Goal: Task Accomplishment & Management: Complete application form

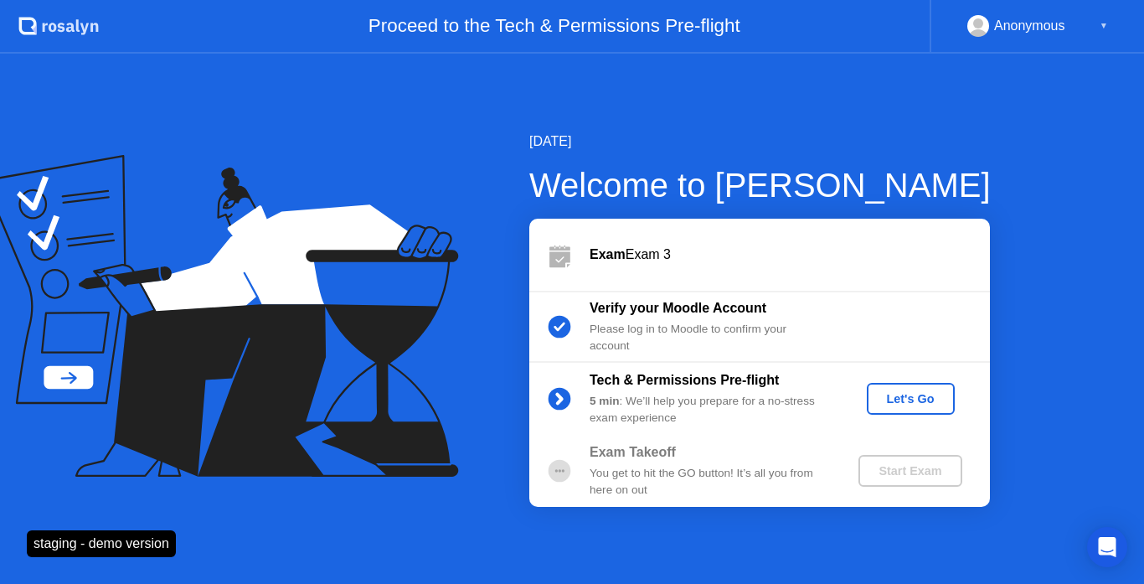
click at [900, 396] on div "Let's Go" at bounding box center [910, 398] width 75 height 13
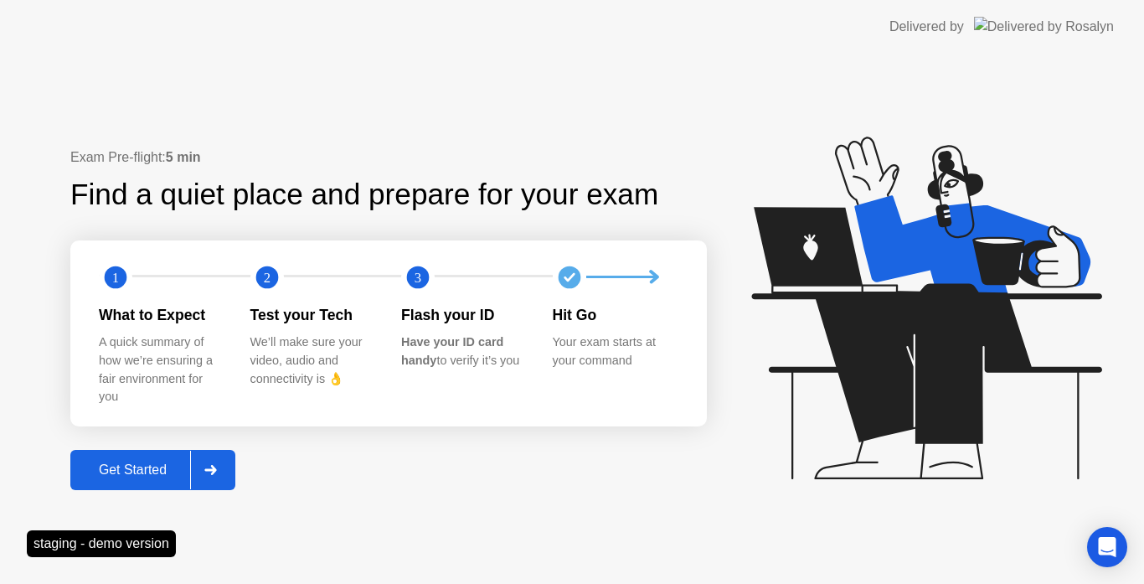
click at [220, 463] on div at bounding box center [210, 470] width 40 height 39
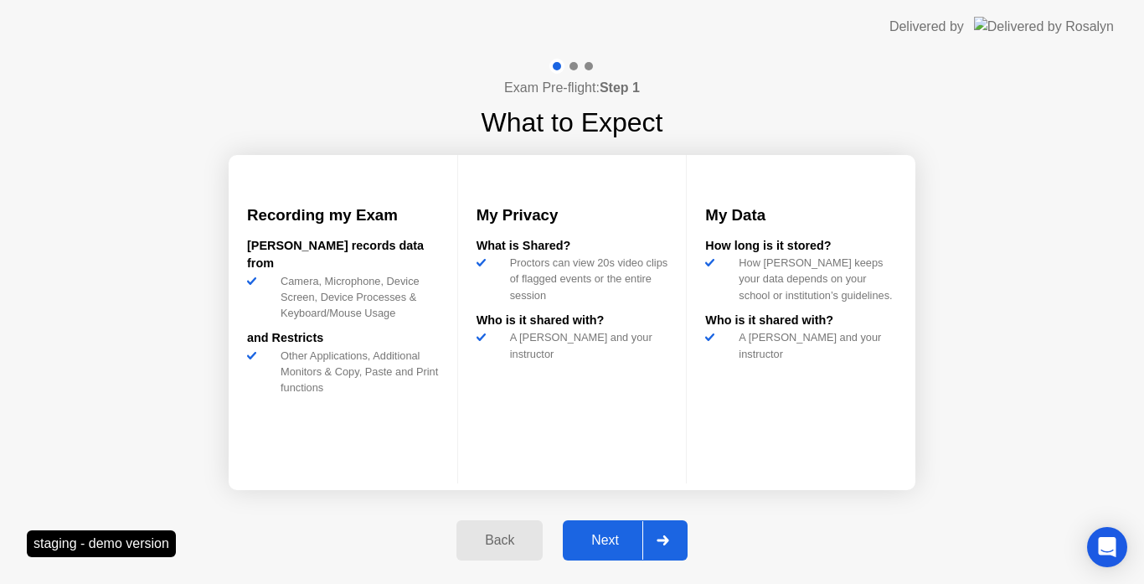
click at [591, 518] on div "Back Next" at bounding box center [571, 540] width 251 height 77
click at [587, 544] on div "Next" at bounding box center [605, 540] width 75 height 15
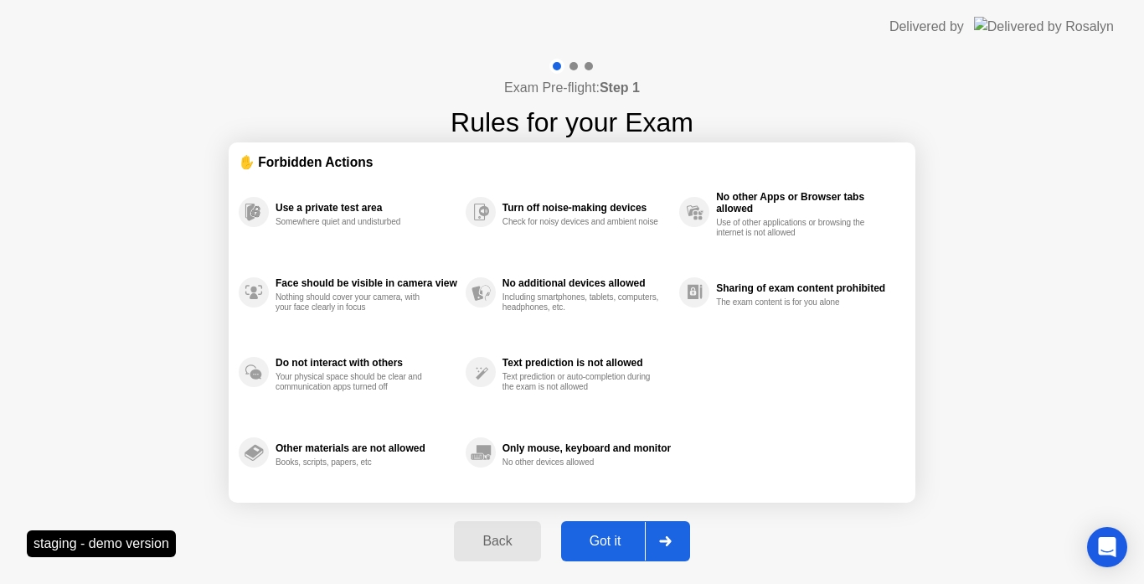
click at [598, 537] on div "Got it" at bounding box center [605, 540] width 79 height 15
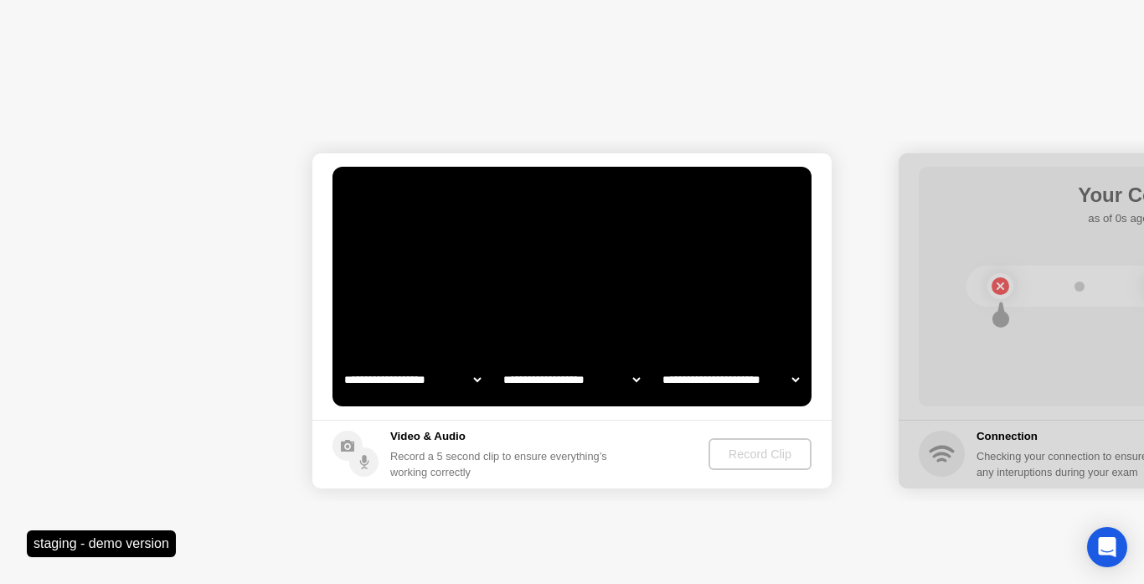
select select "**********"
select select "*******"
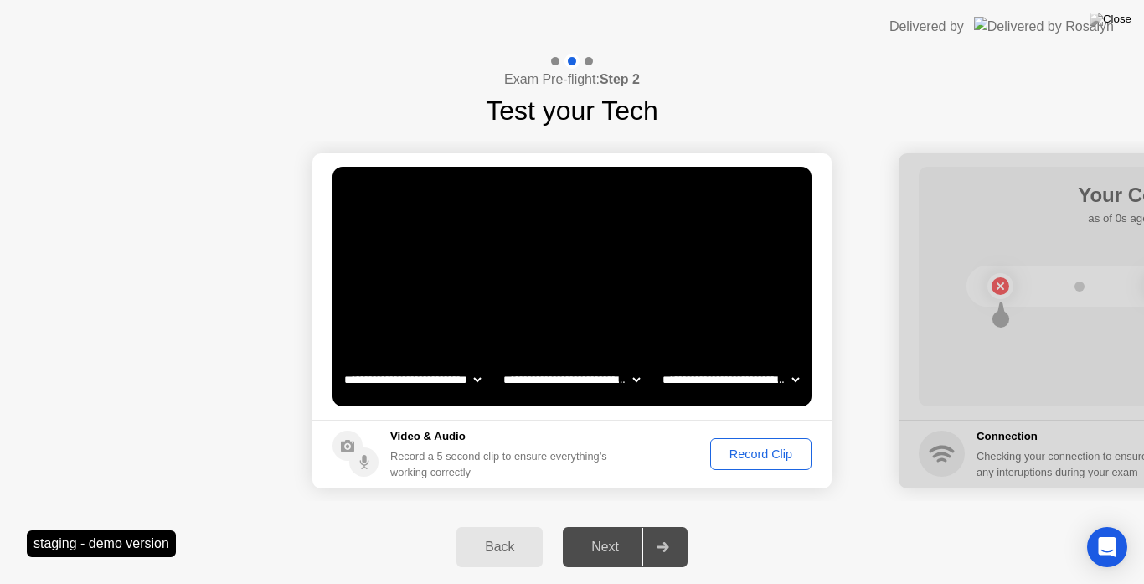
click at [750, 442] on button "Record Clip" at bounding box center [760, 454] width 101 height 32
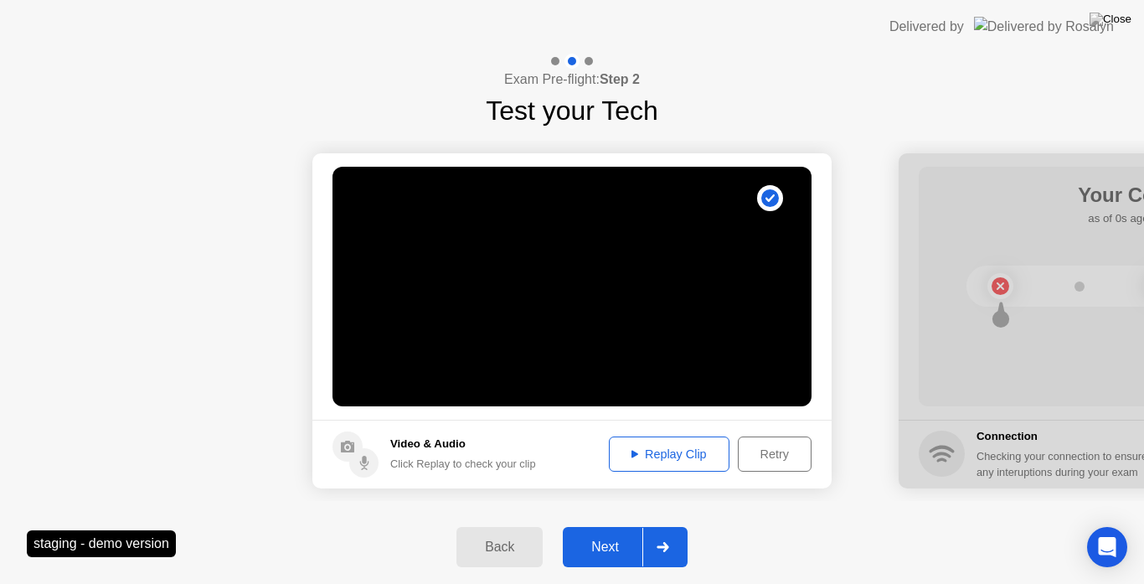
click at [636, 530] on button "Next" at bounding box center [625, 547] width 125 height 40
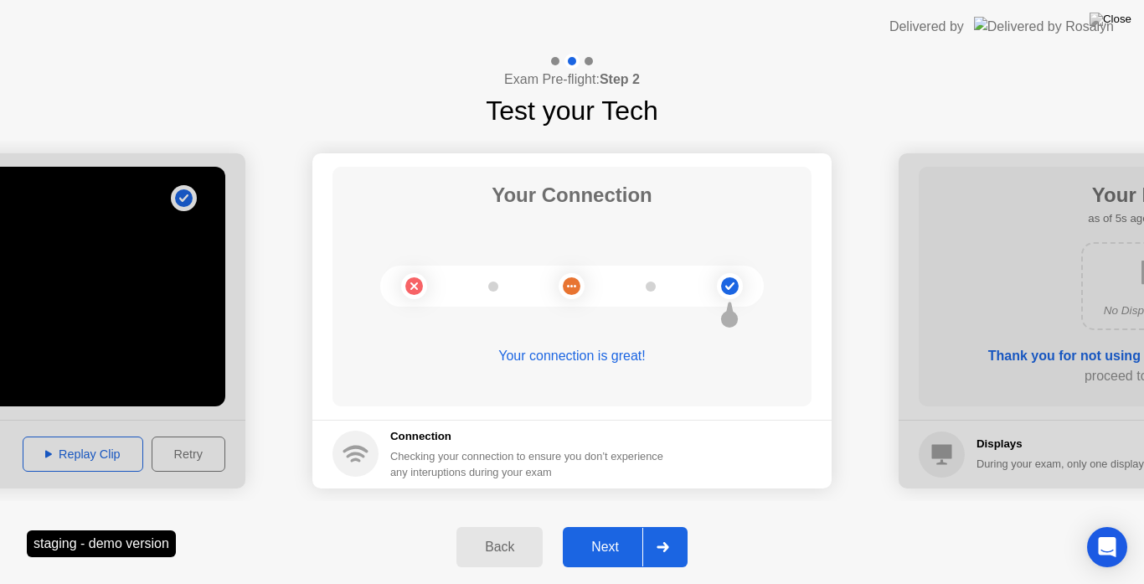
click at [613, 539] on div "Next" at bounding box center [605, 546] width 75 height 15
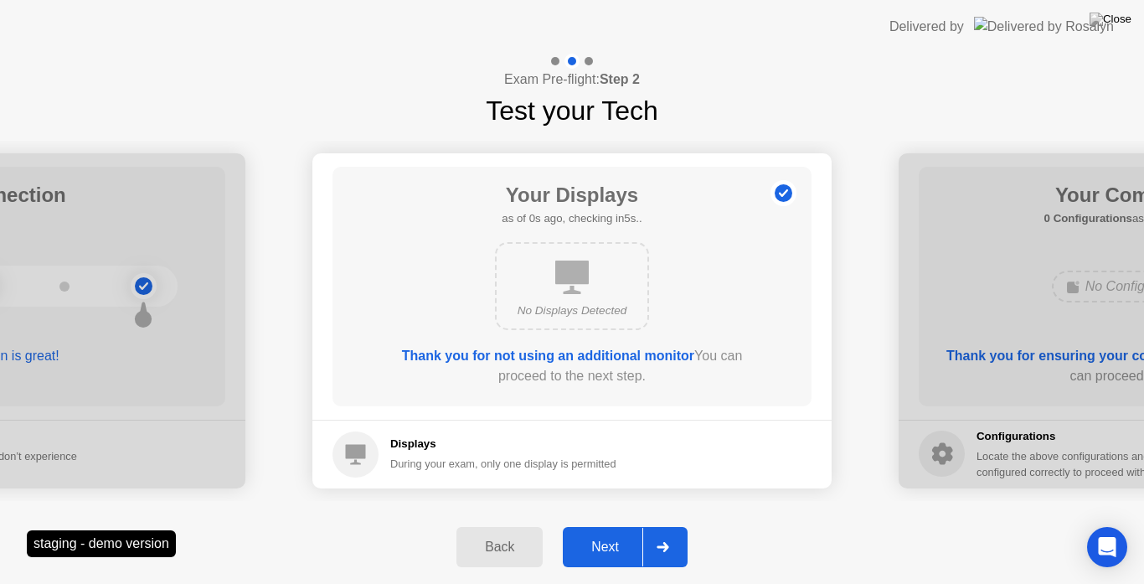
click at [604, 539] on div "Next" at bounding box center [605, 546] width 75 height 15
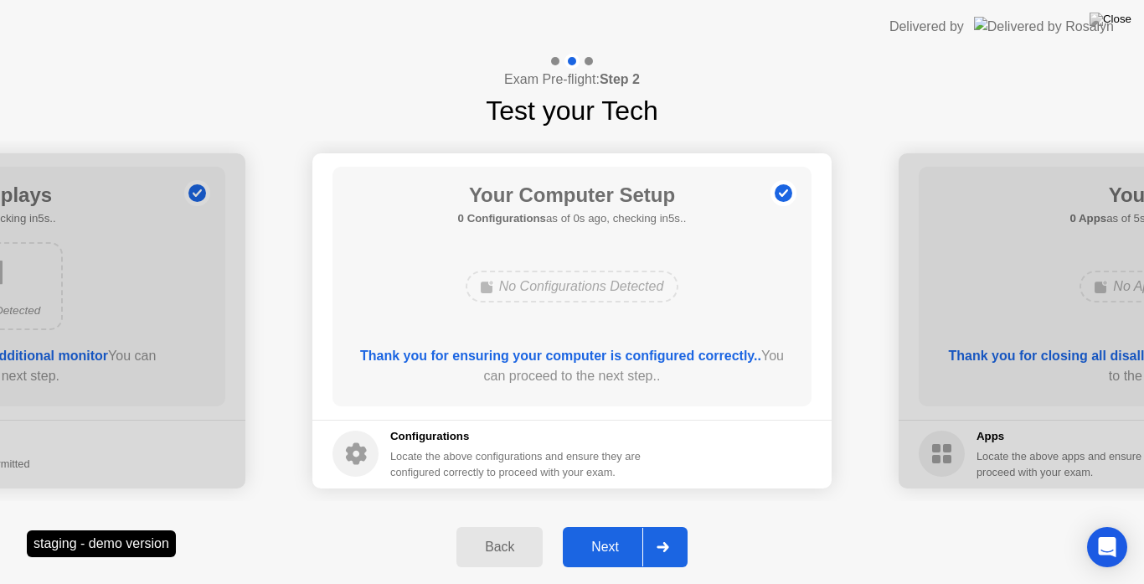
click at [604, 539] on div "Next" at bounding box center [605, 546] width 75 height 15
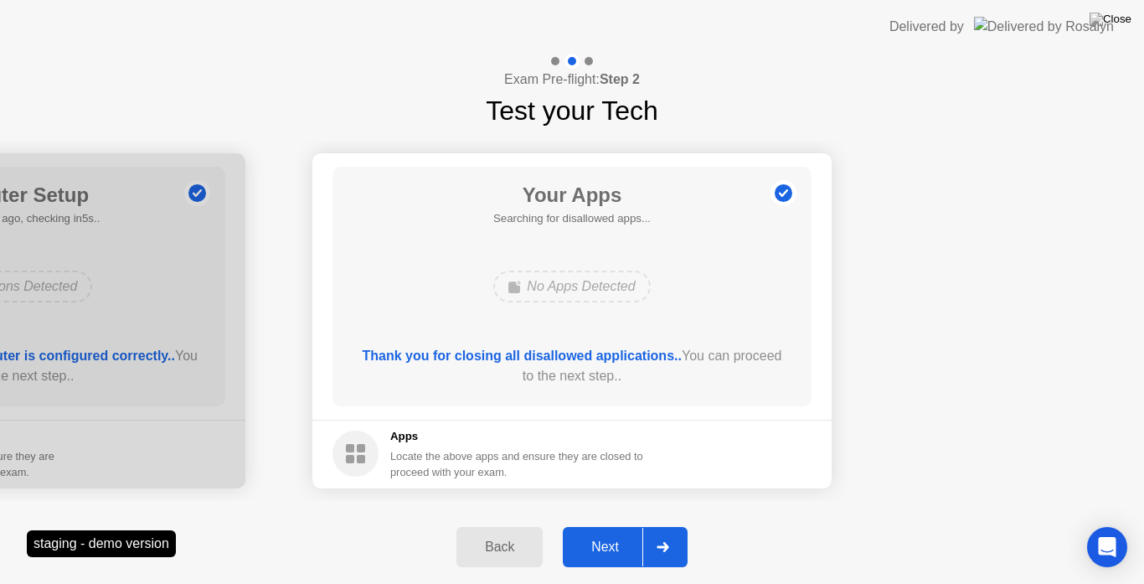
click at [604, 539] on div "Next" at bounding box center [605, 546] width 75 height 15
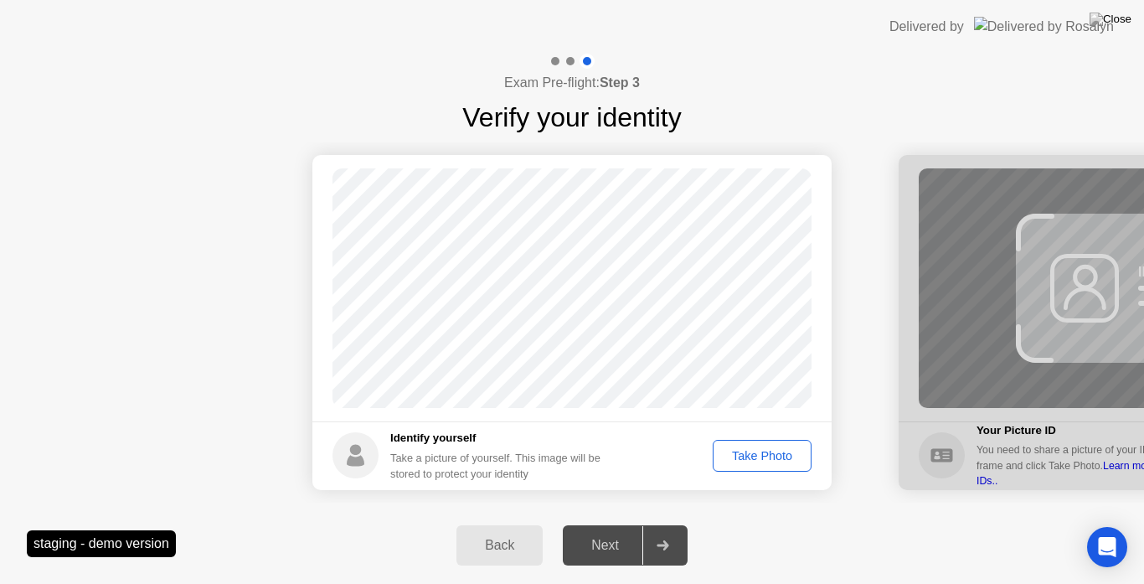
click at [768, 459] on div "Take Photo" at bounding box center [761, 455] width 87 height 13
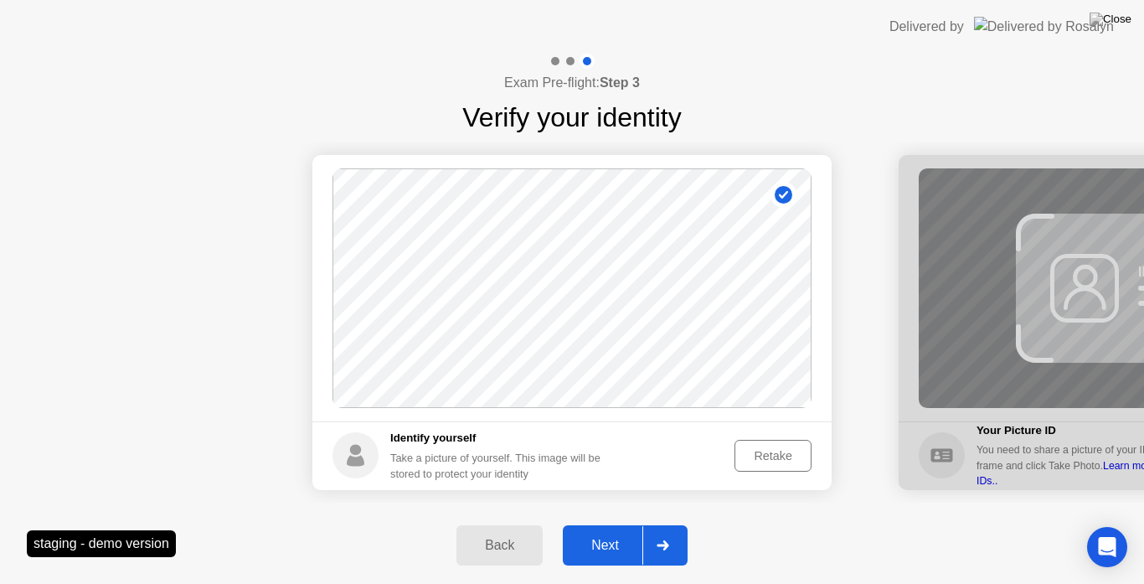
click at [629, 532] on button "Next" at bounding box center [625, 545] width 125 height 40
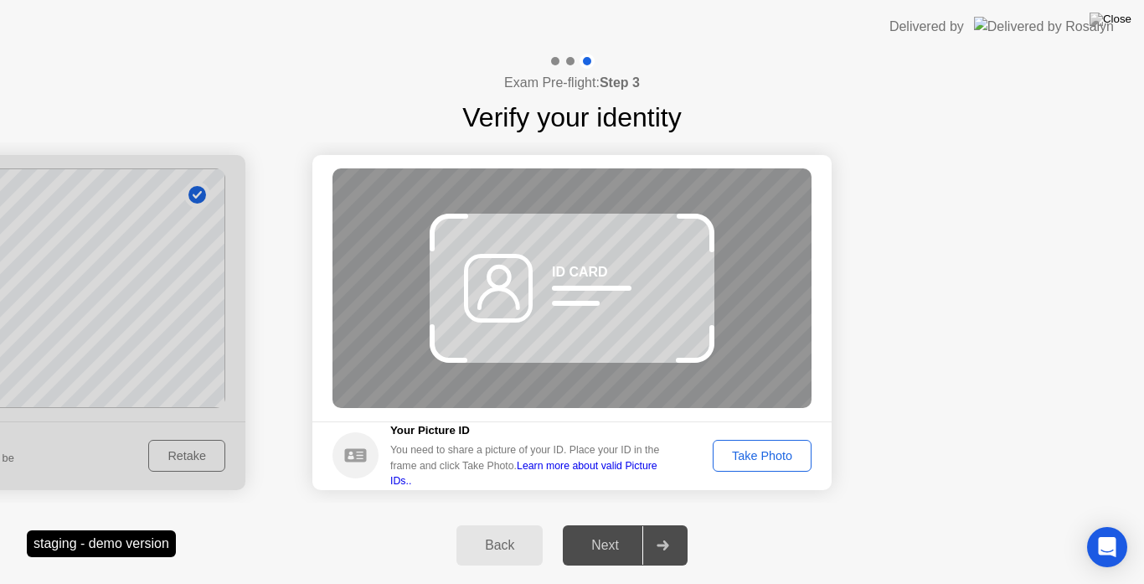
click at [755, 453] on div "Take Photo" at bounding box center [761, 455] width 87 height 13
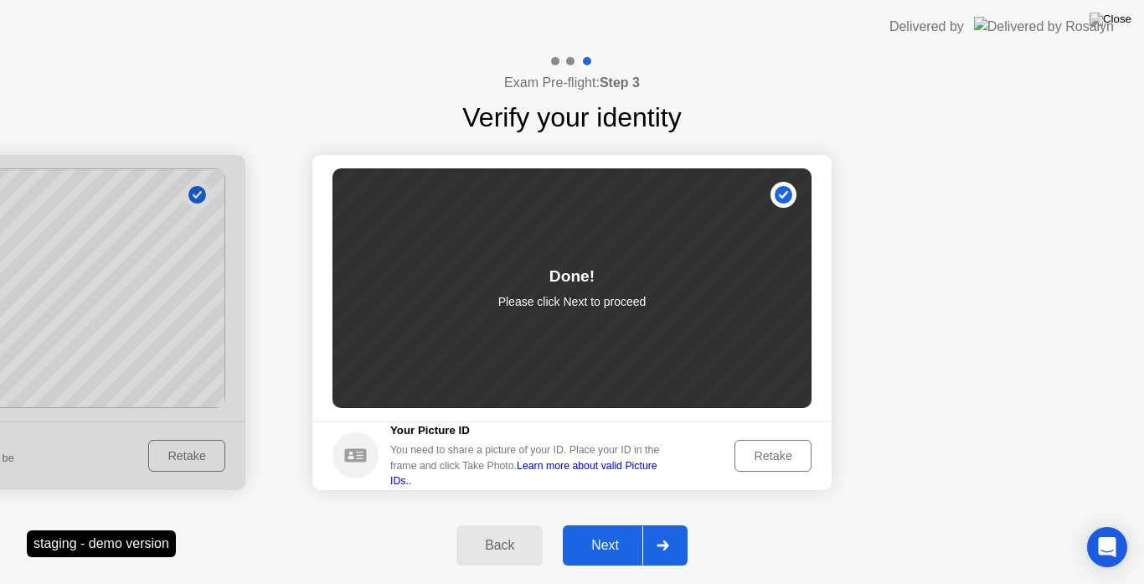
click at [626, 543] on div "Next" at bounding box center [605, 545] width 75 height 15
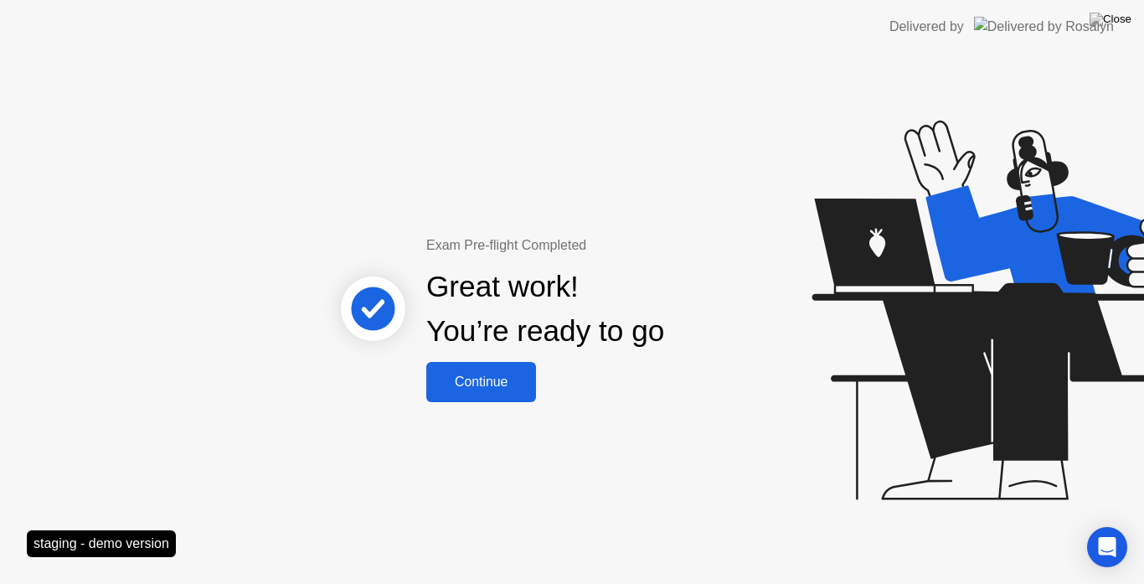
click at [466, 389] on div "Continue" at bounding box center [481, 381] width 100 height 15
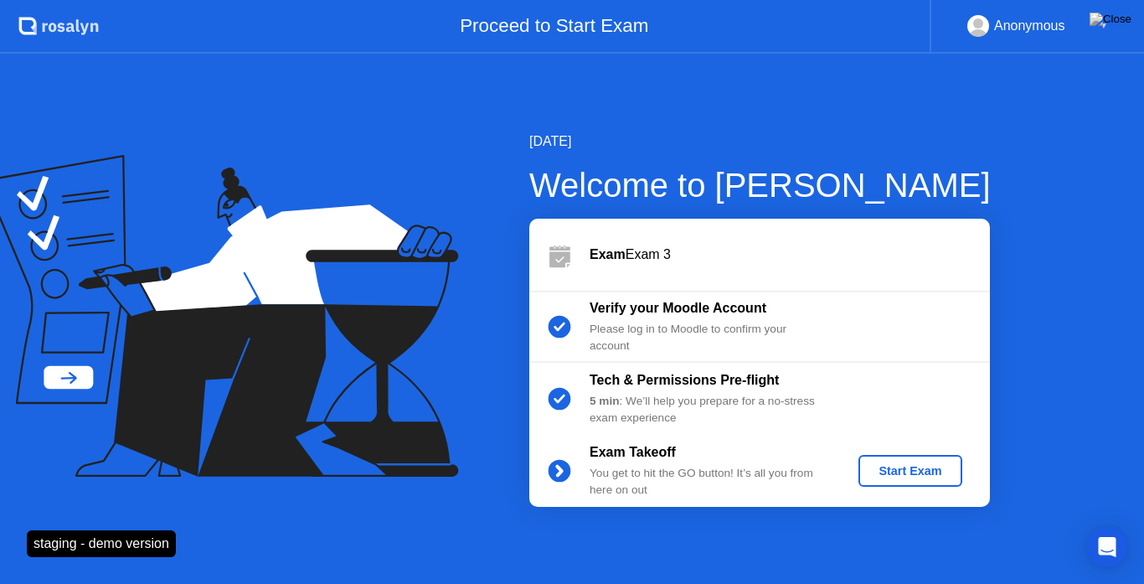
click at [927, 481] on button "Start Exam" at bounding box center [909, 471] width 103 height 32
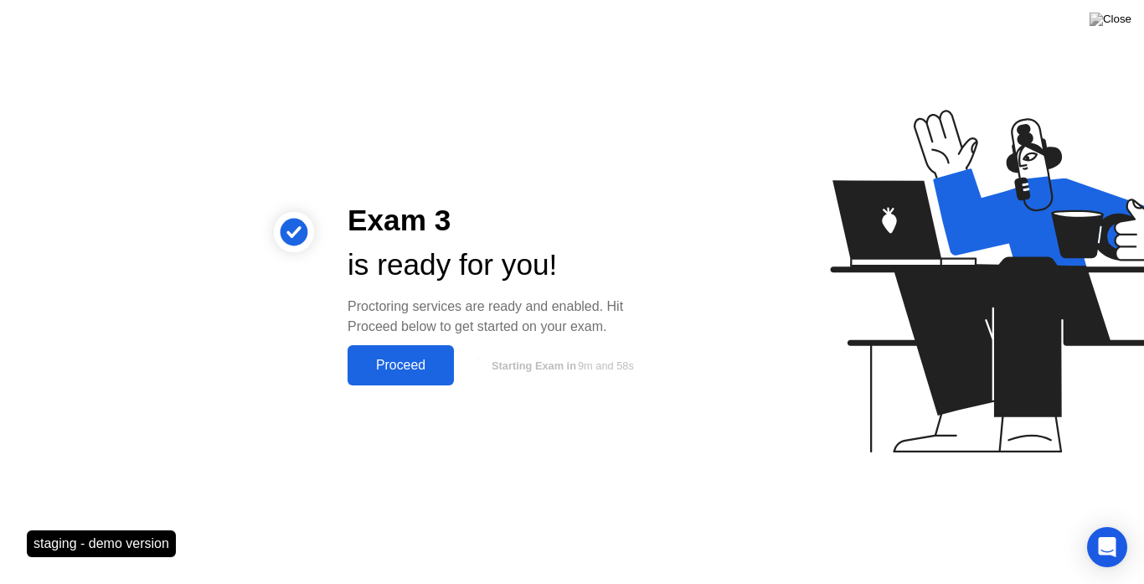
click at [426, 363] on div "Proceed" at bounding box center [401, 365] width 96 height 15
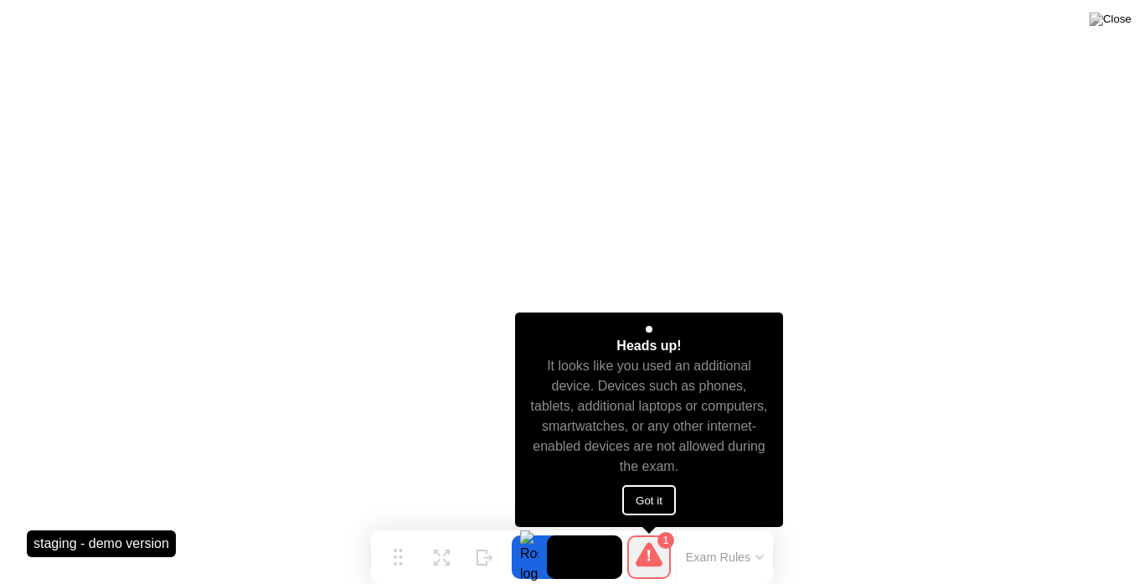
click at [637, 492] on button "Got it" at bounding box center [649, 500] width 54 height 30
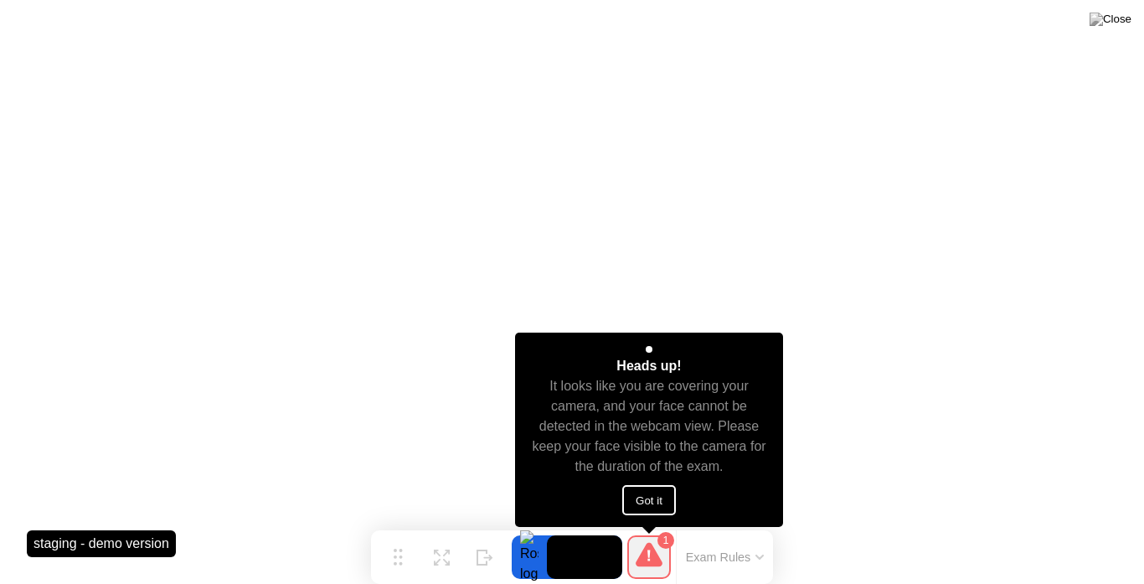
click at [645, 492] on button "Got it" at bounding box center [649, 500] width 54 height 30
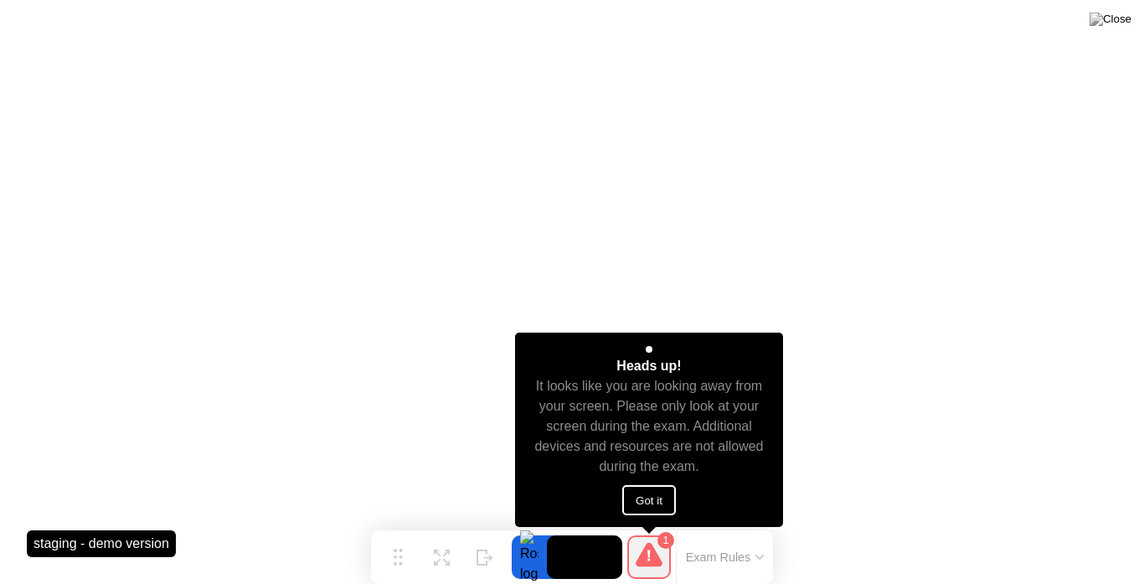
click at [651, 491] on button "Got it" at bounding box center [649, 500] width 54 height 30
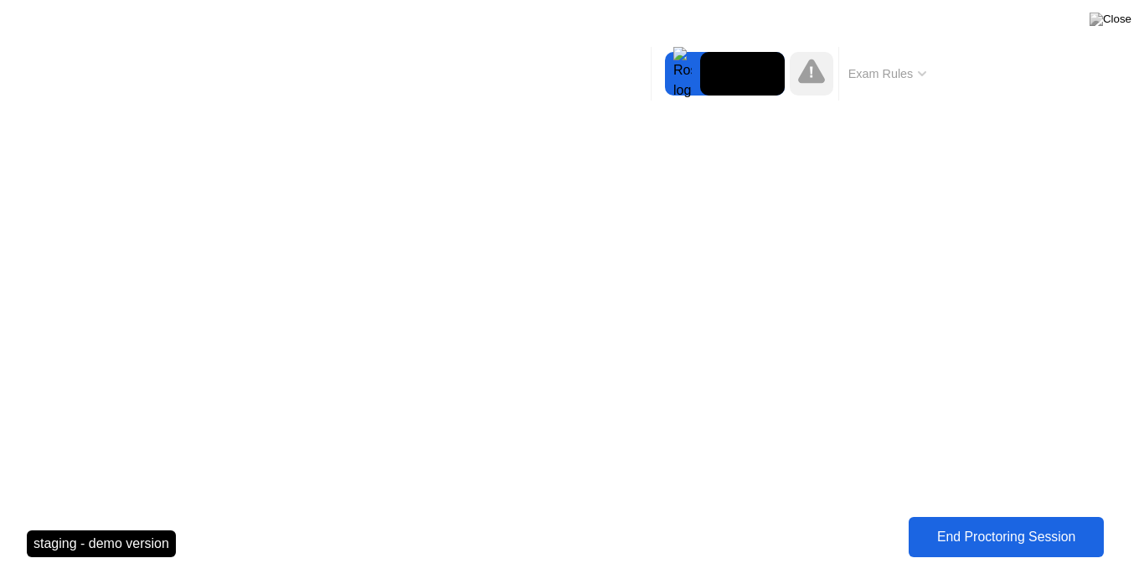
click at [968, 536] on div "End Proctoring Session" at bounding box center [1006, 536] width 185 height 15
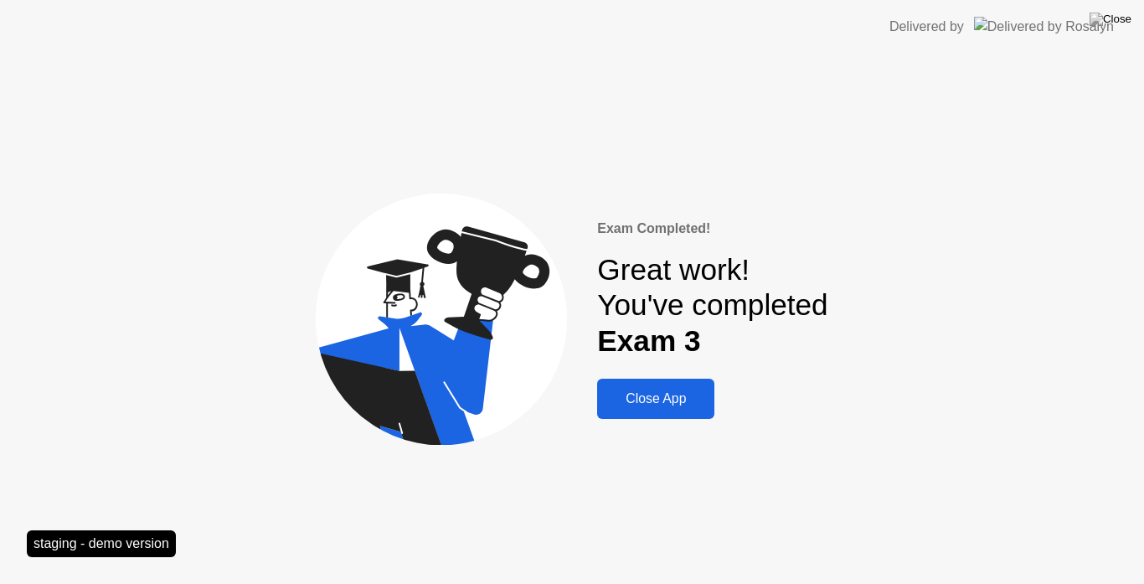
click at [647, 405] on div "Close App" at bounding box center [655, 398] width 107 height 15
